Goal: Task Accomplishment & Management: Manage account settings

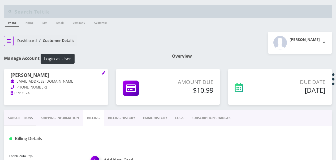
click at [10, 43] on button "breadcrumb" at bounding box center [9, 41] width 10 height 10
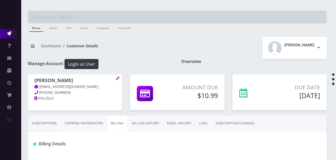
click at [5, 37] on link "Action Queues" at bounding box center [10, 34] width 21 height 10
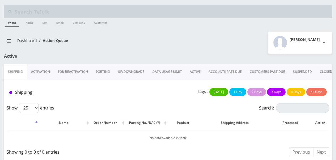
click at [191, 77] on link "ACTIVE" at bounding box center [195, 71] width 19 height 15
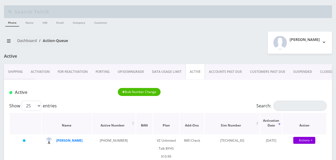
click at [294, 115] on th "Action" at bounding box center [305, 123] width 44 height 20
click at [290, 106] on input "Search:" at bounding box center [300, 106] width 53 height 10
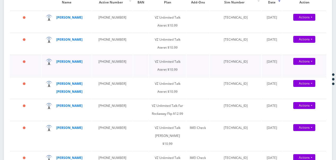
scroll to position [106, 0]
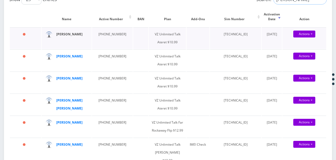
type input "cohen"
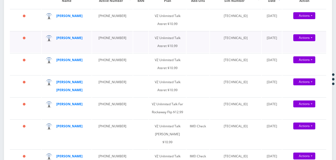
scroll to position [133, 0]
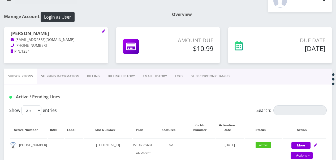
scroll to position [80, 0]
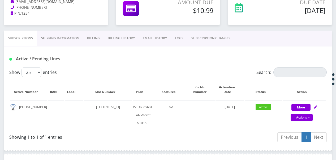
click at [88, 35] on link "Billing" at bounding box center [93, 38] width 21 height 15
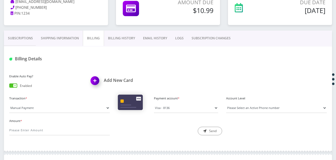
click at [112, 39] on link "Billing History" at bounding box center [121, 38] width 35 height 15
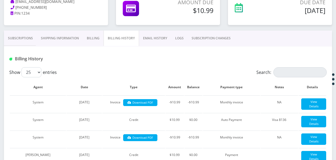
click at [70, 41] on link "Shipping Information" at bounding box center [60, 38] width 46 height 15
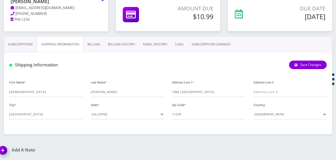
scroll to position [73, 0]
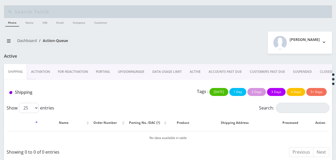
click at [199, 71] on link "ACTIVE" at bounding box center [195, 71] width 19 height 15
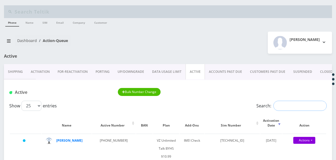
click at [290, 104] on input "Search:" at bounding box center [300, 106] width 53 height 10
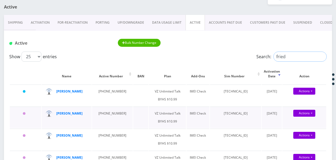
scroll to position [53, 0]
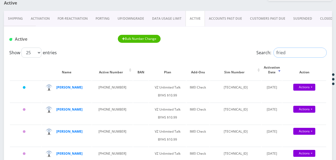
type input "fried"
click at [318, 51] on input "fried" at bounding box center [300, 53] width 53 height 10
click at [321, 52] on input "fried" at bounding box center [300, 53] width 53 height 10
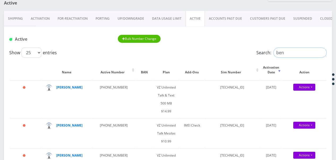
type input "ben"
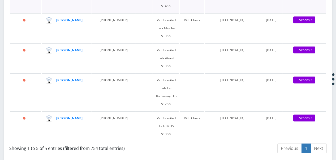
scroll to position [159, 0]
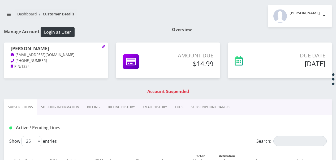
scroll to position [53, 0]
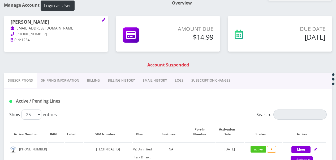
click at [90, 79] on link "Billing" at bounding box center [93, 80] width 21 height 15
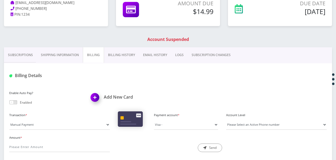
scroll to position [53, 0]
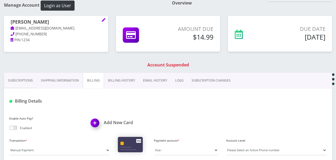
click at [33, 80] on link "Subscriptions" at bounding box center [20, 80] width 33 height 15
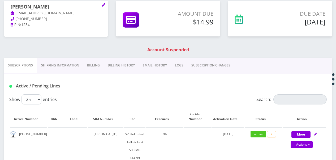
scroll to position [80, 0]
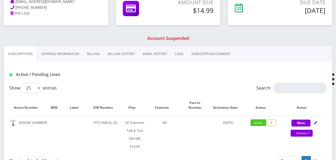
click at [96, 54] on link "Billing" at bounding box center [93, 53] width 21 height 15
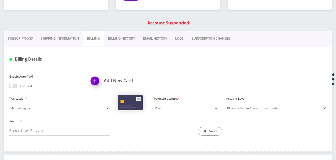
scroll to position [106, 0]
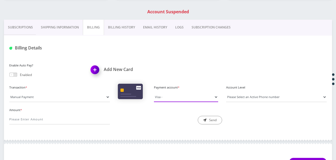
click at [172, 95] on select "Visa -" at bounding box center [186, 97] width 64 height 10
click at [154, 101] on span at bounding box center [154, 101] width 0 height 1
click at [173, 98] on select "Visa -" at bounding box center [186, 97] width 64 height 10
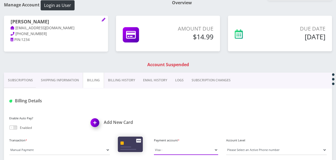
scroll to position [53, 0]
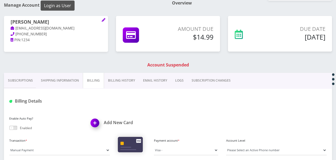
click at [65, 6] on button "Login as User" at bounding box center [58, 6] width 34 height 10
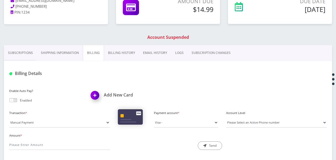
scroll to position [106, 0]
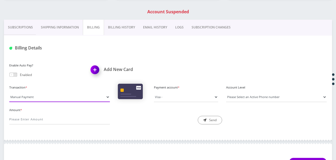
click at [69, 97] on select "Manual Payment Custom Charge Manual Credit Custom Invoice" at bounding box center [59, 97] width 101 height 10
select select "Custom Charge"
click at [9, 92] on select "Manual Payment Custom Charge Manual Credit Custom Invoice" at bounding box center [59, 97] width 101 height 10
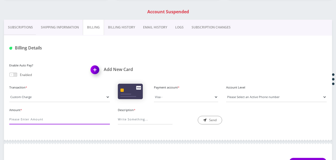
click at [65, 117] on input "Amount *" at bounding box center [59, 119] width 101 height 10
type input "40"
drag, startPoint x: 144, startPoint y: 120, endPoint x: 143, endPoint y: 117, distance: 2.7
click at [144, 120] on input "Description *" at bounding box center [145, 119] width 55 height 10
click at [153, 118] on input "Description *" at bounding box center [145, 119] width 55 height 10
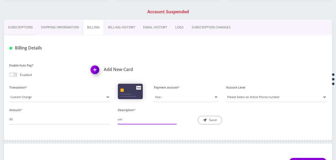
type input "service phone"
click at [267, 99] on select "Please Select an Active Phone number 5167575835" at bounding box center [276, 97] width 101 height 10
select select "205087"
click at [226, 92] on select "Please Select an Active Phone number 5167575835" at bounding box center [276, 97] width 101 height 10
click at [209, 120] on button "Send" at bounding box center [210, 120] width 24 height 8
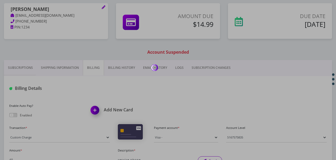
scroll to position [0, 0]
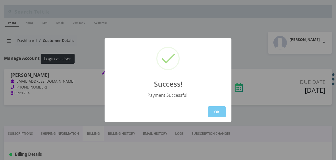
click at [212, 109] on button "OK" at bounding box center [217, 111] width 18 height 11
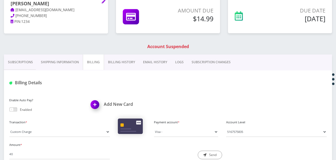
scroll to position [80, 0]
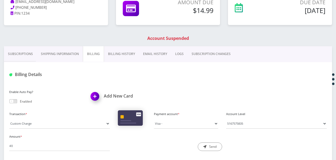
click at [114, 54] on link "Billing History" at bounding box center [121, 53] width 35 height 15
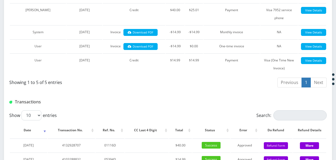
scroll to position [239, 0]
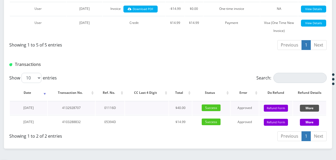
click at [301, 106] on button "More" at bounding box center [309, 108] width 19 height 7
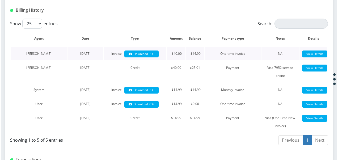
scroll to position [66, 0]
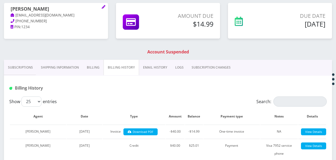
click at [29, 65] on link "Subscriptions" at bounding box center [20, 67] width 33 height 15
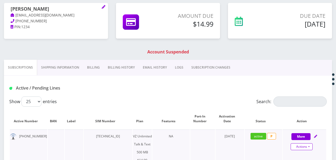
click at [312, 147] on link "Actions" at bounding box center [302, 146] width 22 height 7
select select "399"
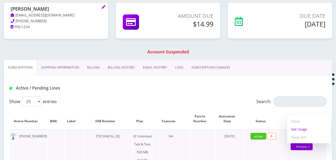
click at [303, 131] on link "Get Usage" at bounding box center [309, 129] width 44 height 8
select select "399"
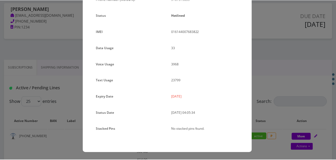
scroll to position [46, 0]
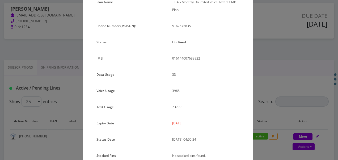
click at [35, 89] on div "× Subscription Info Plan Name TT 4G Monthly Unlimited Voice Text 500MB Plan Pho…" at bounding box center [169, 80] width 338 height 160
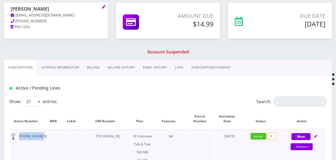
drag, startPoint x: 18, startPoint y: 136, endPoint x: 39, endPoint y: 133, distance: 21.5
click at [39, 133] on td "516-757-5835" at bounding box center [28, 147] width 37 height 37
drag, startPoint x: 39, startPoint y: 133, endPoint x: 37, endPoint y: 135, distance: 3.1
copy td "516-757-5835"
drag, startPoint x: 11, startPoint y: 8, endPoint x: 55, endPoint y: 8, distance: 44.6
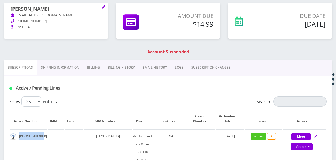
click at [55, 8] on h1 "Ben Feuchtwanger" at bounding box center [56, 9] width 91 height 6
drag, startPoint x: 55, startPoint y: 8, endPoint x: 52, endPoint y: 8, distance: 3.5
copy h1 "Ben Feuchtwanger"
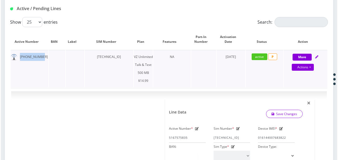
scroll to position [146, 0]
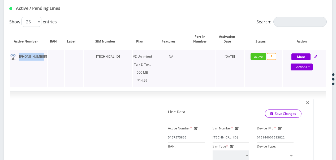
drag, startPoint x: 90, startPoint y: 57, endPoint x: 126, endPoint y: 57, distance: 36.1
click at [126, 57] on td "89148000011162489890" at bounding box center [108, 68] width 48 height 37
drag, startPoint x: 126, startPoint y: 57, endPoint x: 122, endPoint y: 58, distance: 4.1
copy td "89148000011162489890"
click at [312, 66] on link "Actions" at bounding box center [302, 66] width 22 height 7
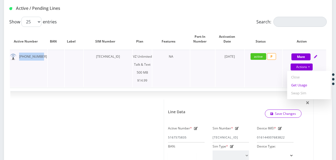
click at [304, 85] on link "Get Usage" at bounding box center [309, 85] width 44 height 8
select select "399"
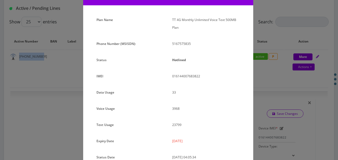
scroll to position [73, 0]
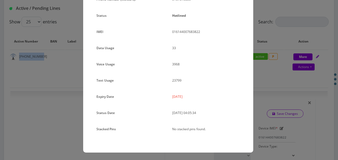
drag, startPoint x: 177, startPoint y: 96, endPoint x: 188, endPoint y: 98, distance: 11.0
click at [188, 98] on p "2025-08-27" at bounding box center [206, 97] width 68 height 8
copy p "2025-08-27"
click at [251, 42] on div "Plan Name TT 4G Monthly Unlimited Voice Text 500MB Plan Phone Number (MSISDN): …" at bounding box center [168, 62] width 170 height 181
click at [255, 54] on div "× Subscription Info Plan Name TT 4G Monthly Unlimited Voice Text 500MB Plan Pho…" at bounding box center [169, 80] width 338 height 160
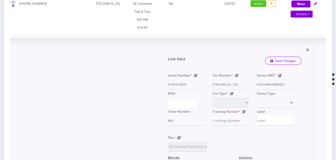
scroll to position [172, 0]
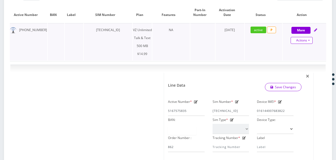
click at [312, 41] on link "Actions" at bounding box center [302, 40] width 22 height 7
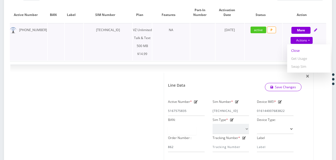
click at [303, 51] on link "Close" at bounding box center [309, 50] width 44 height 8
type input "09/03/2025"
select select "399"
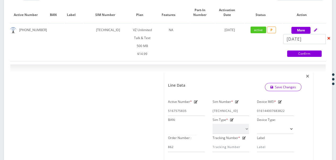
click at [302, 53] on link "Confirm" at bounding box center [304, 53] width 35 height 6
select select "399"
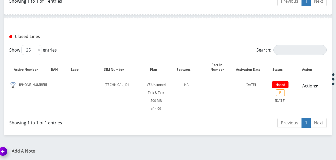
scroll to position [208, 0]
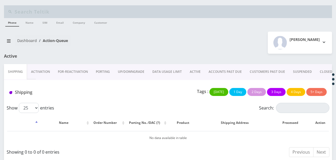
click at [200, 72] on link "ACTIVE" at bounding box center [195, 71] width 19 height 15
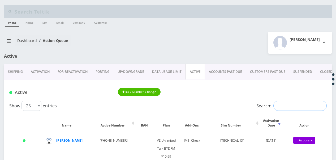
click at [288, 108] on input "Search:" at bounding box center [300, 106] width 53 height 10
type input "g"
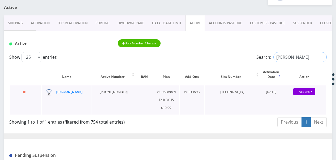
scroll to position [53, 0]
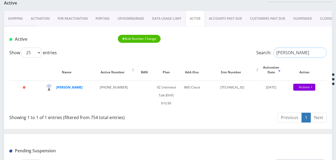
type input "[PERSON_NAME]"
click at [42, 16] on link "Activation" at bounding box center [40, 18] width 27 height 15
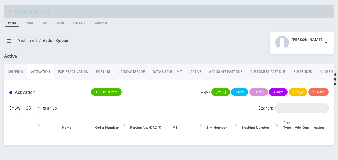
click at [107, 70] on link "PORTING" at bounding box center [103, 71] width 22 height 15
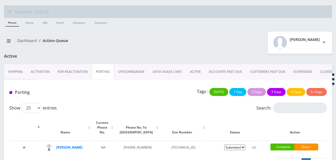
scroll to position [17, 0]
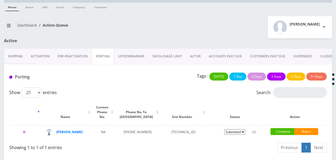
click at [99, 54] on link "PORTING" at bounding box center [103, 56] width 23 height 15
click at [41, 53] on link "Activation" at bounding box center [40, 56] width 27 height 15
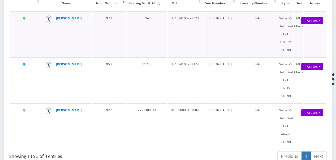
scroll to position [132, 0]
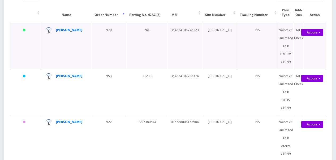
scroll to position [106, 0]
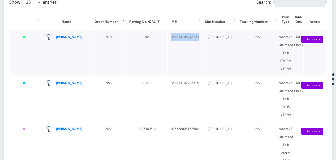
drag, startPoint x: 178, startPoint y: 35, endPoint x: 194, endPoint y: 36, distance: 15.4
click at [194, 36] on td "354834106778123" at bounding box center [185, 52] width 34 height 45
drag, startPoint x: 194, startPoint y: 36, endPoint x: 190, endPoint y: 37, distance: 3.6
copy td "354834106778123"
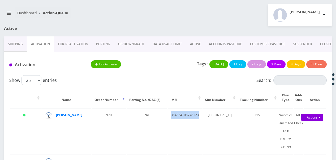
scroll to position [26, 0]
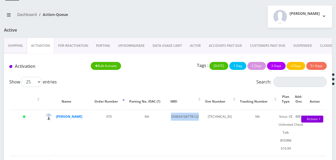
click at [198, 46] on link "ACTIVE" at bounding box center [195, 45] width 19 height 15
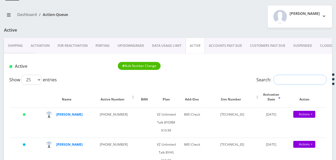
click at [275, 76] on input "Search:" at bounding box center [300, 80] width 53 height 10
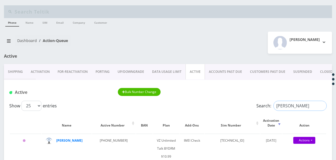
drag, startPoint x: 306, startPoint y: 107, endPoint x: 226, endPoint y: 95, distance: 81.4
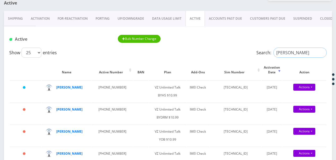
scroll to position [80, 0]
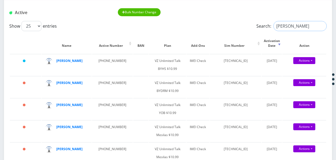
type input "[PERSON_NAME]"
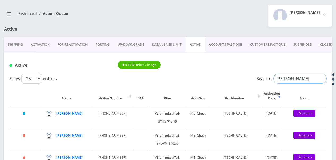
scroll to position [27, 0]
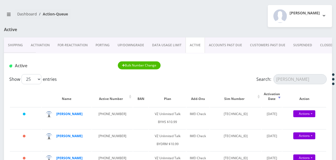
click at [49, 45] on link "Activation" at bounding box center [40, 44] width 27 height 15
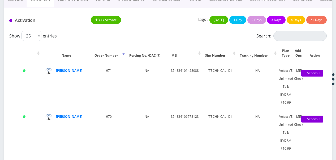
scroll to position [80, 0]
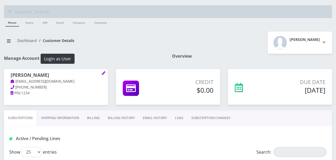
scroll to position [133, 0]
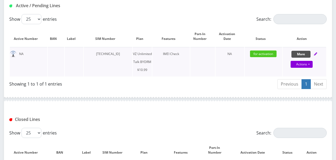
click at [307, 53] on button "More" at bounding box center [301, 54] width 19 height 7
select select "469"
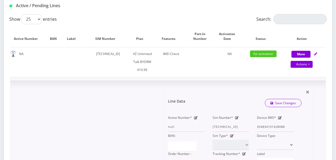
click at [237, 118] on icon at bounding box center [237, 117] width 4 height 3
drag, startPoint x: 213, startPoint y: 126, endPoint x: 236, endPoint y: 126, distance: 23.4
click at [236, 126] on input "[TECHNICAL_ID]" at bounding box center [231, 127] width 37 height 10
click at [233, 127] on input "[TECHNICAL_ID]" at bounding box center [231, 127] width 37 height 10
click at [241, 127] on input "[TECHNICAL_ID]" at bounding box center [231, 127] width 37 height 10
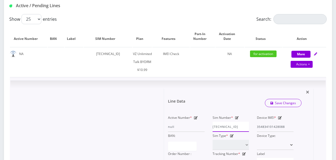
scroll to position [0, 2]
click at [262, 125] on div "Active Number * null Sim Number * [TECHNICAL_ID] Device IMEI * [TECHNICAL_ID] B…" at bounding box center [231, 141] width 134 height 54
type input "[TECHNICAL_ID]"
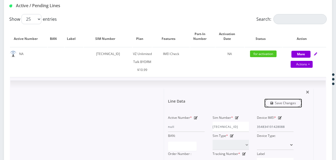
click at [275, 104] on link "Save Changes" at bounding box center [283, 103] width 37 height 8
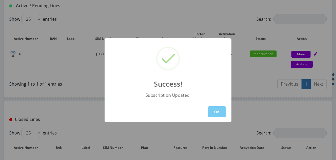
click at [215, 113] on button "OK" at bounding box center [217, 111] width 18 height 11
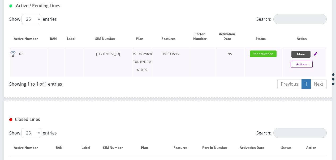
drag, startPoint x: 303, startPoint y: 52, endPoint x: 300, endPoint y: 67, distance: 15.2
click at [303, 52] on button "More" at bounding box center [301, 54] width 19 height 7
select select "469"
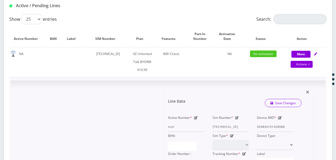
click at [281, 118] on icon at bounding box center [280, 117] width 4 height 3
click at [269, 127] on input "354834101428088" at bounding box center [275, 127] width 37 height 10
drag, startPoint x: 275, startPoint y: 126, endPoint x: 312, endPoint y: 128, distance: 36.4
type input "354834101822462"
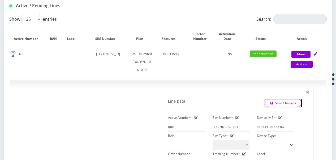
click at [274, 100] on link "Save Changes" at bounding box center [283, 103] width 37 height 8
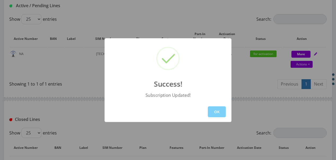
click at [216, 111] on button "OK" at bounding box center [217, 111] width 18 height 11
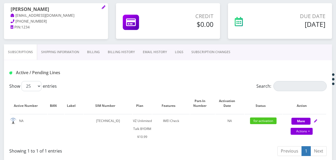
scroll to position [106, 0]
